Goal: Task Accomplishment & Management: Manage account settings

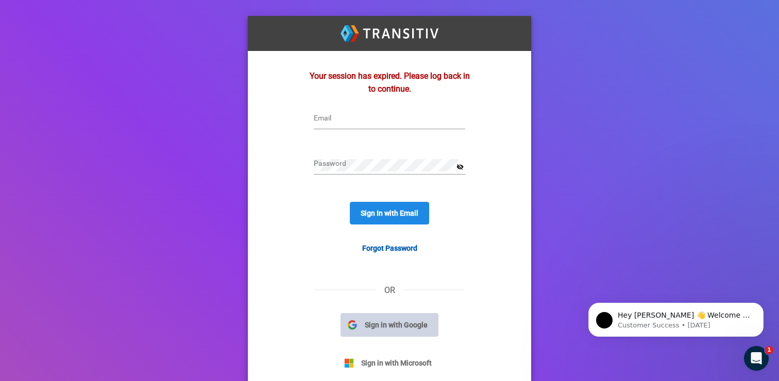
click at [390, 330] on span "Sign in with Google" at bounding box center [396, 325] width 78 height 11
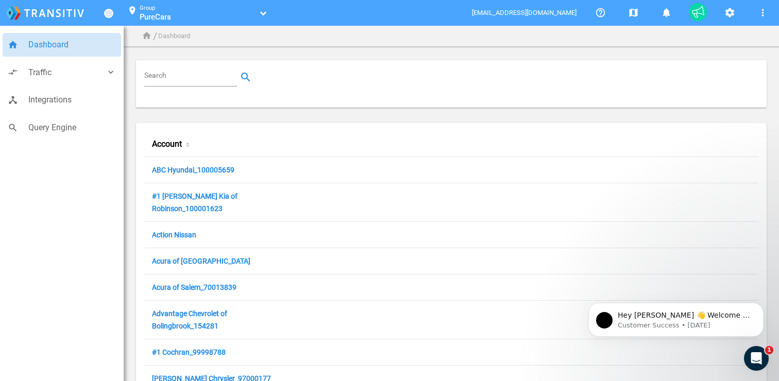
click at [202, 79] on input "Search" at bounding box center [192, 77] width 97 height 12
paste input "70016714"
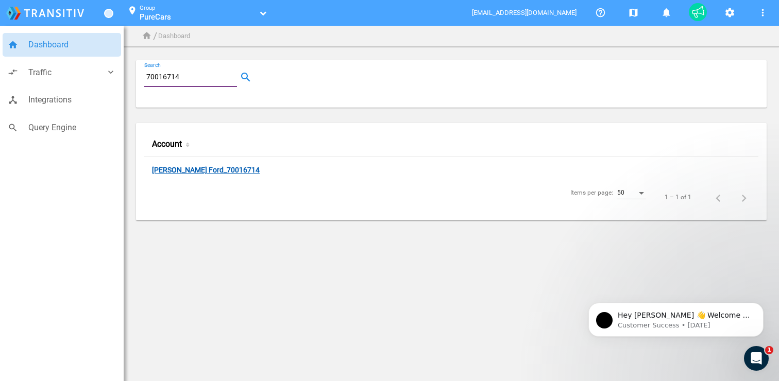
type input "70016714"
click at [191, 167] on link "Maxwell Ford_70016714" at bounding box center [206, 171] width 108 height 10
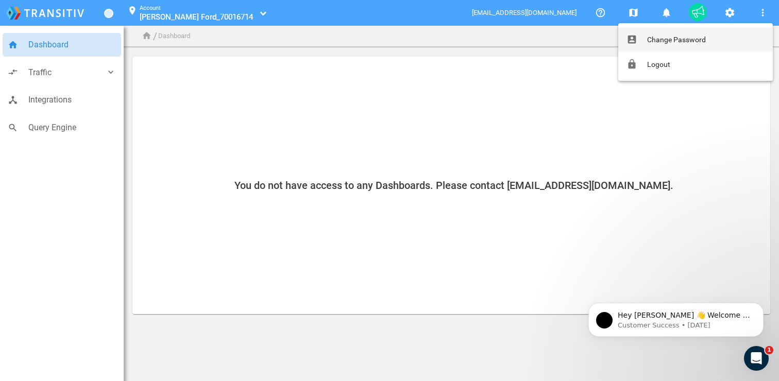
click at [728, 15] on div at bounding box center [389, 190] width 779 height 381
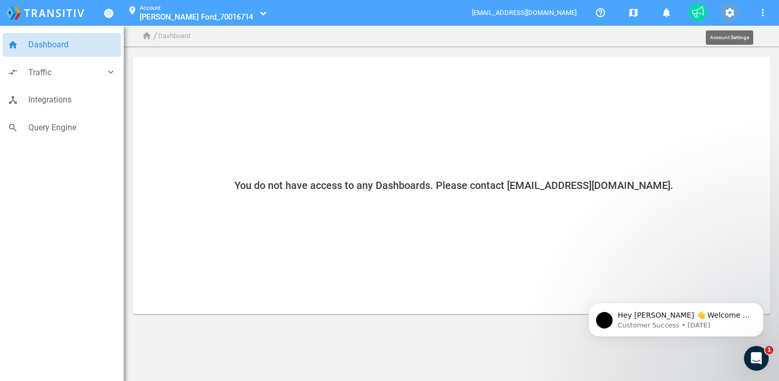
click at [727, 14] on mat-icon "settings" at bounding box center [730, 13] width 12 height 12
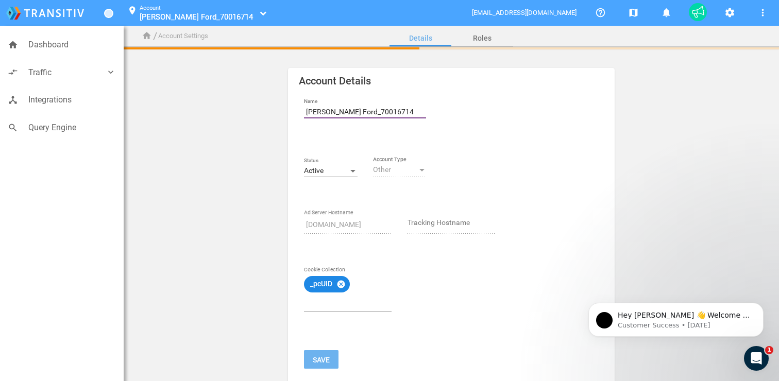
drag, startPoint x: 348, startPoint y: 111, endPoint x: 290, endPoint y: 108, distance: 58.3
click at [290, 108] on mat-card "Account Details Name Maxwell Ford_70016714 Status Active Other Account Type srv…" at bounding box center [451, 226] width 326 height 317
paste input "Group 1 Ford of South Austin"
type input "Group 1 Ford of South Austin_70016714"
click at [326, 362] on button "Save" at bounding box center [321, 359] width 35 height 19
